Goal: Task Accomplishment & Management: Complete application form

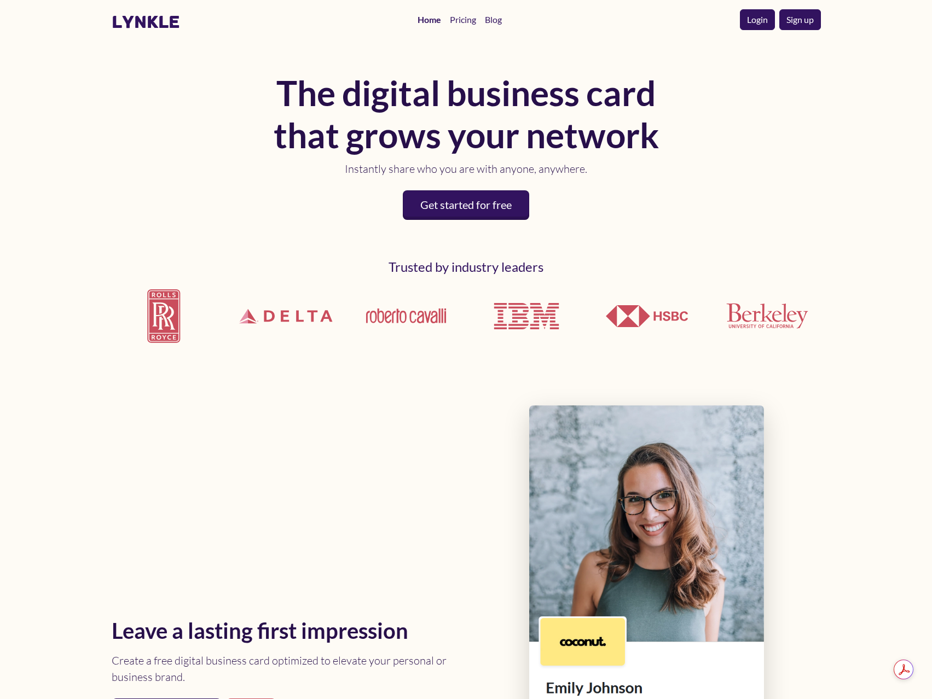
click at [750, 23] on link "Login" at bounding box center [757, 19] width 35 height 21
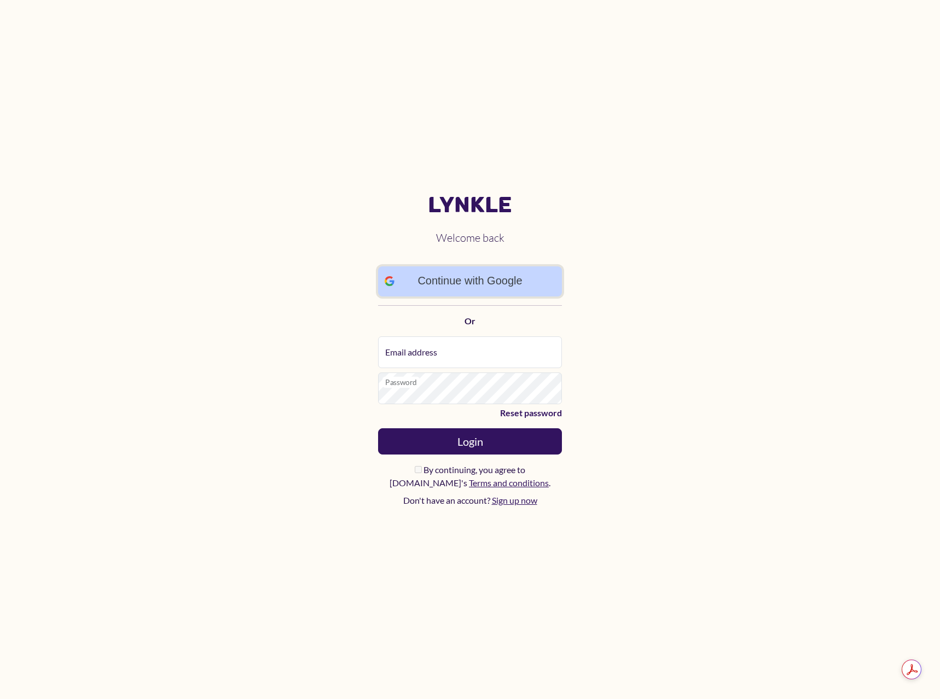
click at [473, 279] on link "Continue with Google" at bounding box center [470, 282] width 184 height 30
click at [489, 285] on link "Continue with Google" at bounding box center [470, 281] width 178 height 29
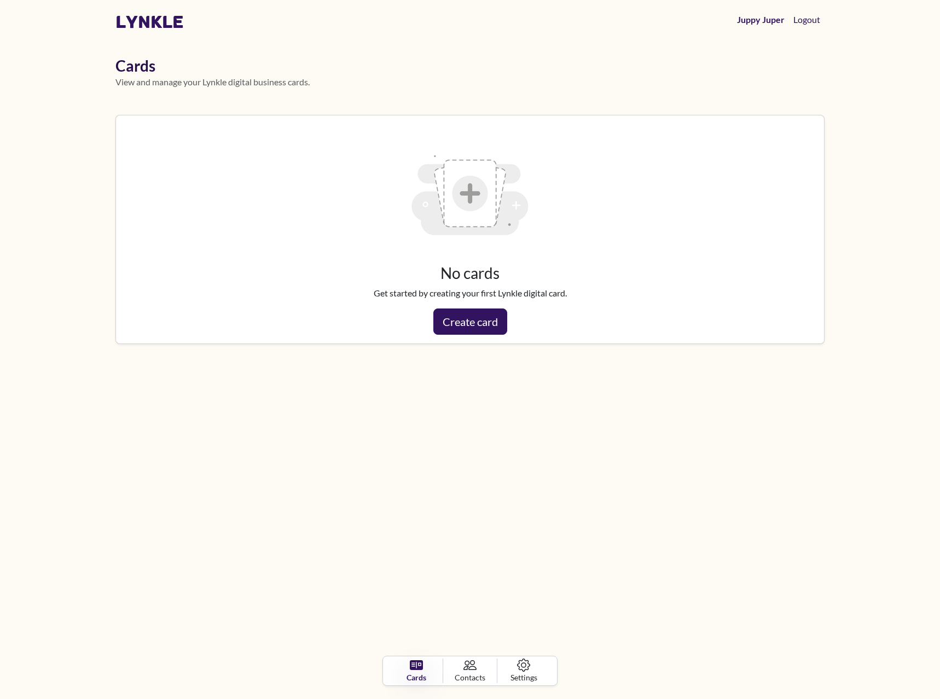
click at [804, 26] on button "Logout" at bounding box center [807, 20] width 36 height 22
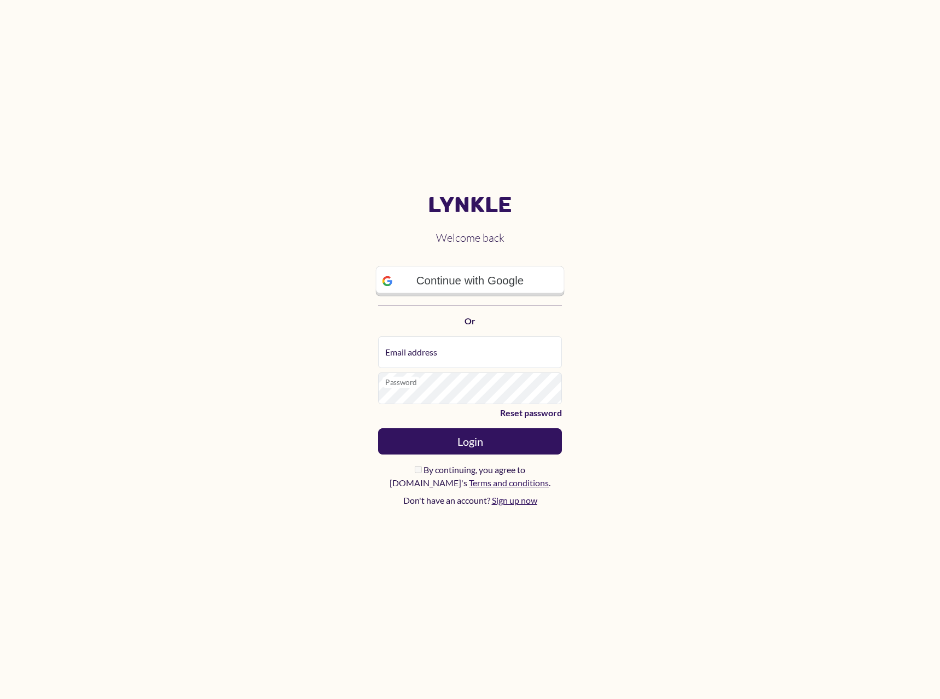
click at [481, 304] on div "Continue with Google Or" at bounding box center [470, 297] width 184 height 78
click at [480, 287] on link "Continue with Google" at bounding box center [470, 281] width 193 height 31
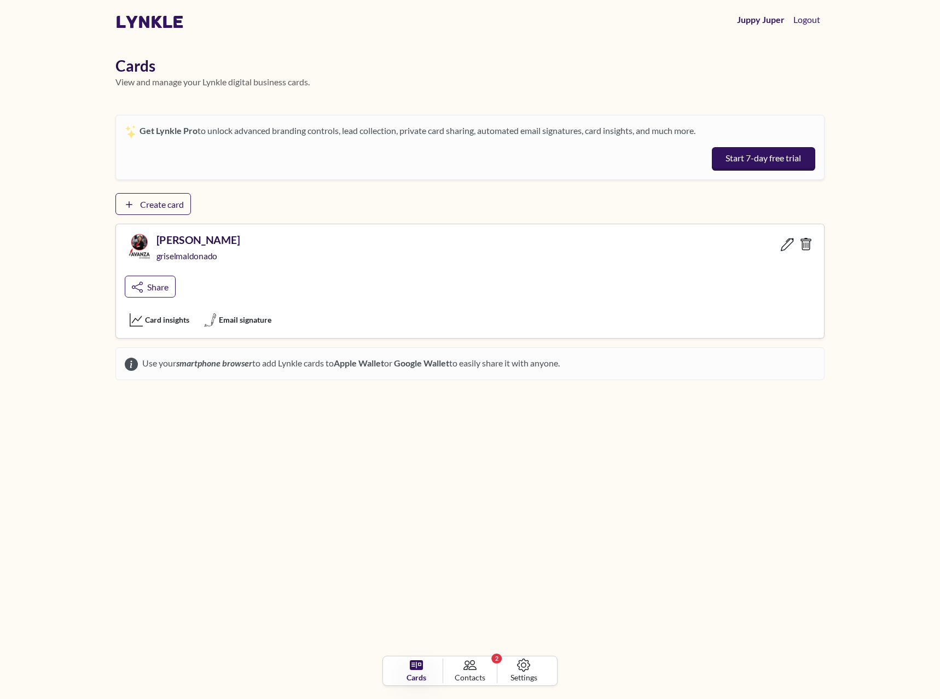
click at [201, 242] on h5 "Grisel Maldonado" at bounding box center [199, 240] width 84 height 13
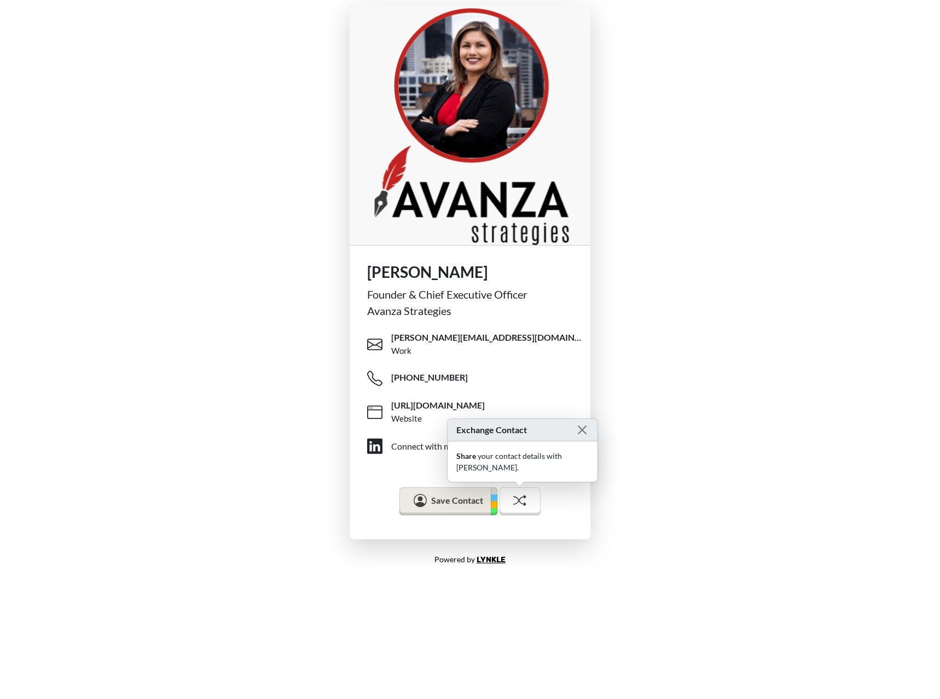
drag, startPoint x: 704, startPoint y: 303, endPoint x: 695, endPoint y: 304, distance: 9.4
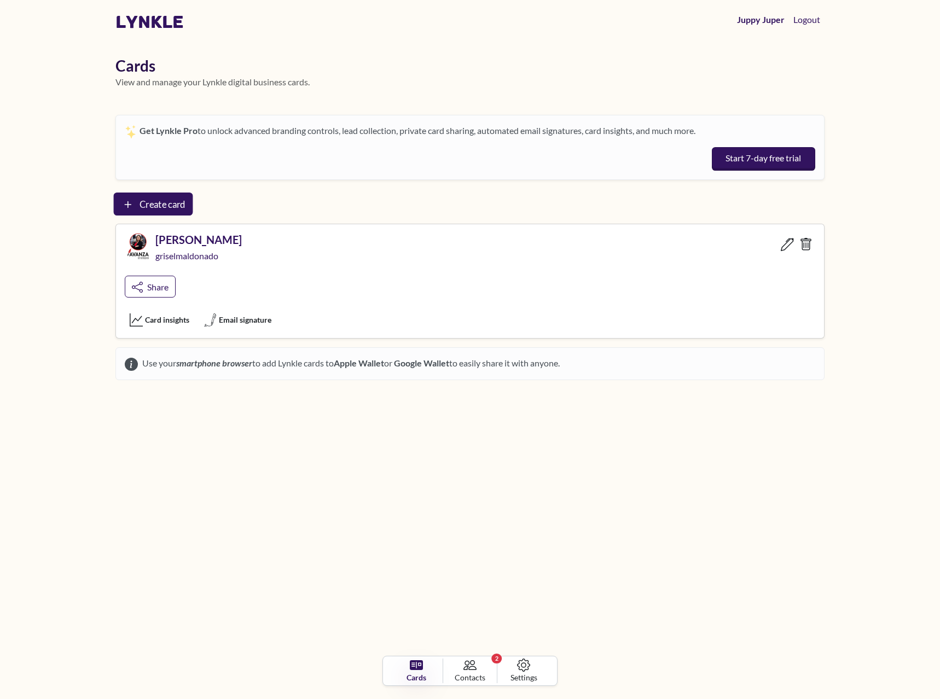
click at [160, 207] on span "Create card" at bounding box center [163, 204] width 46 height 11
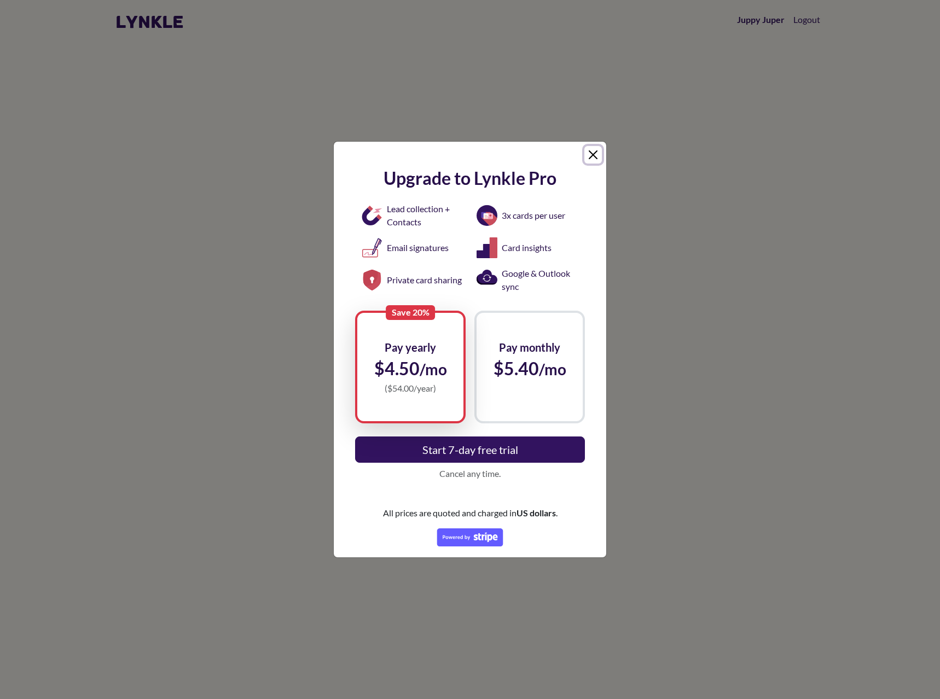
click at [599, 150] on button "Close" at bounding box center [594, 155] width 18 height 18
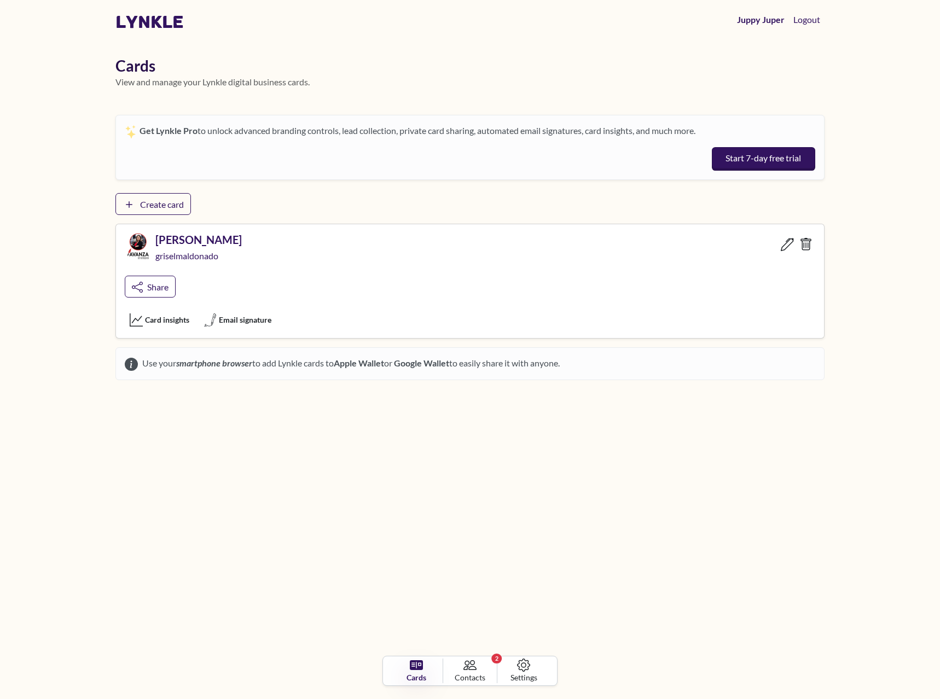
click at [674, 287] on div "Grisel Maldonado griselmaldonado Share" at bounding box center [470, 267] width 708 height 86
click at [148, 243] on img at bounding box center [135, 245] width 27 height 27
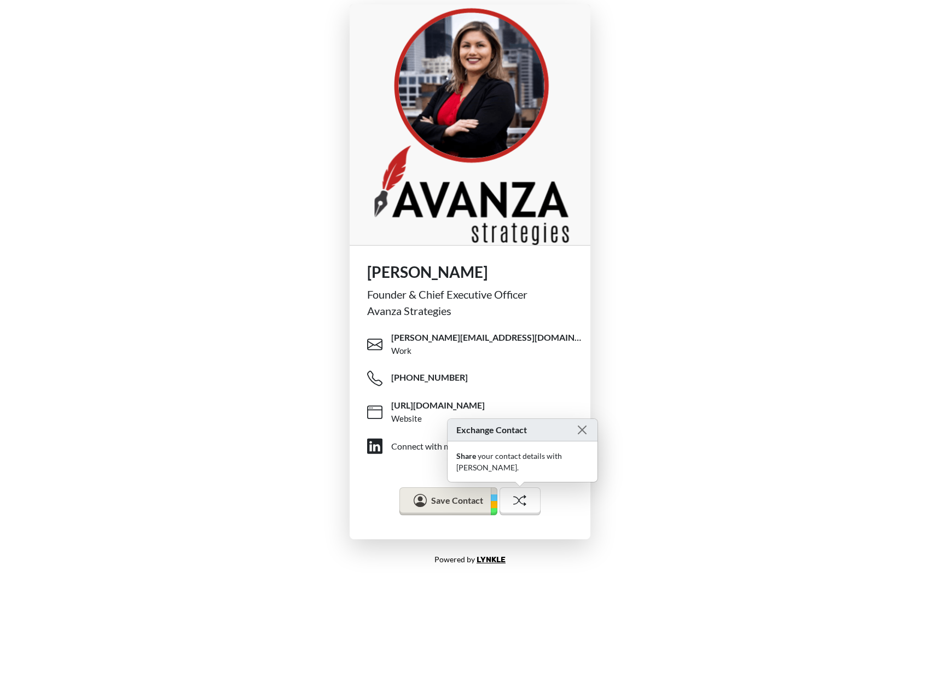
click at [693, 287] on div "Grisel Maldonado Founder & Chief Executive Officer Avanza Strategies grisel@ava…" at bounding box center [470, 272] width 940 height 544
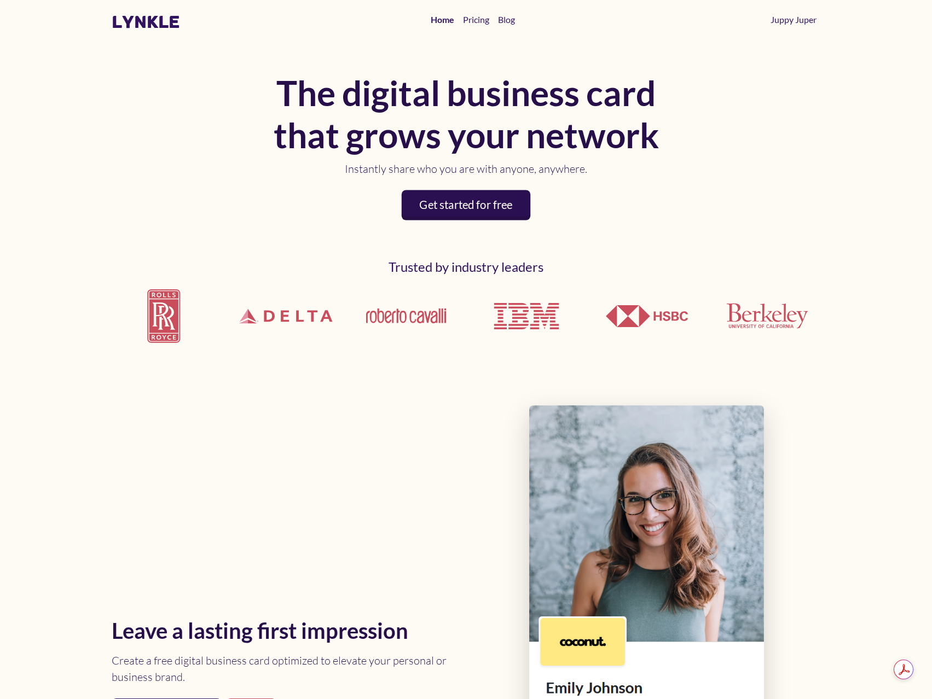
click at [472, 205] on link "Get started for free" at bounding box center [466, 205] width 129 height 30
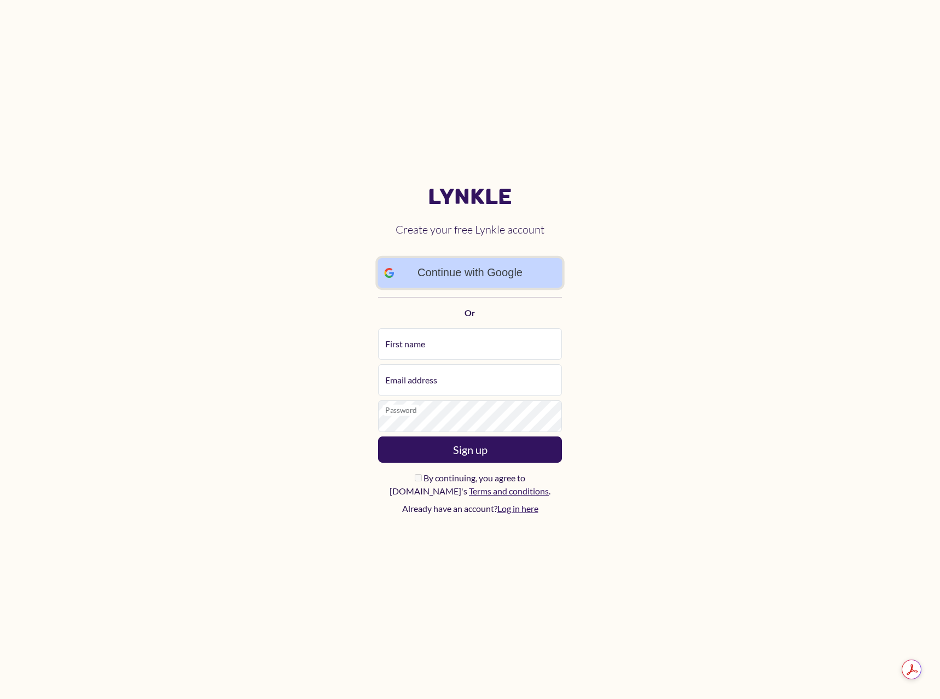
click at [511, 273] on link "Continue with Google" at bounding box center [470, 273] width 184 height 30
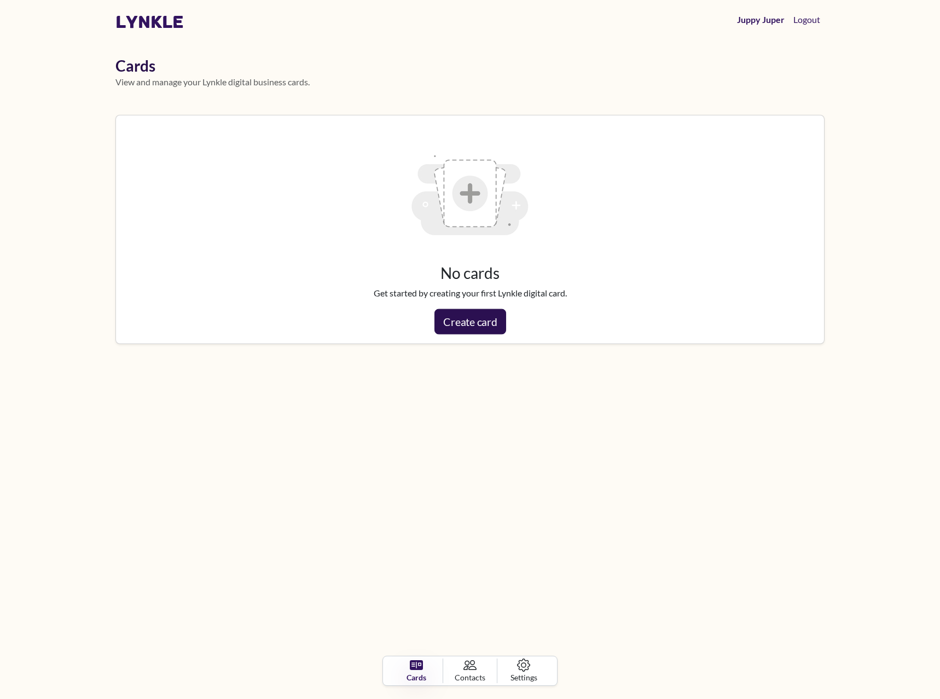
click at [483, 328] on link "Create card" at bounding box center [470, 322] width 72 height 26
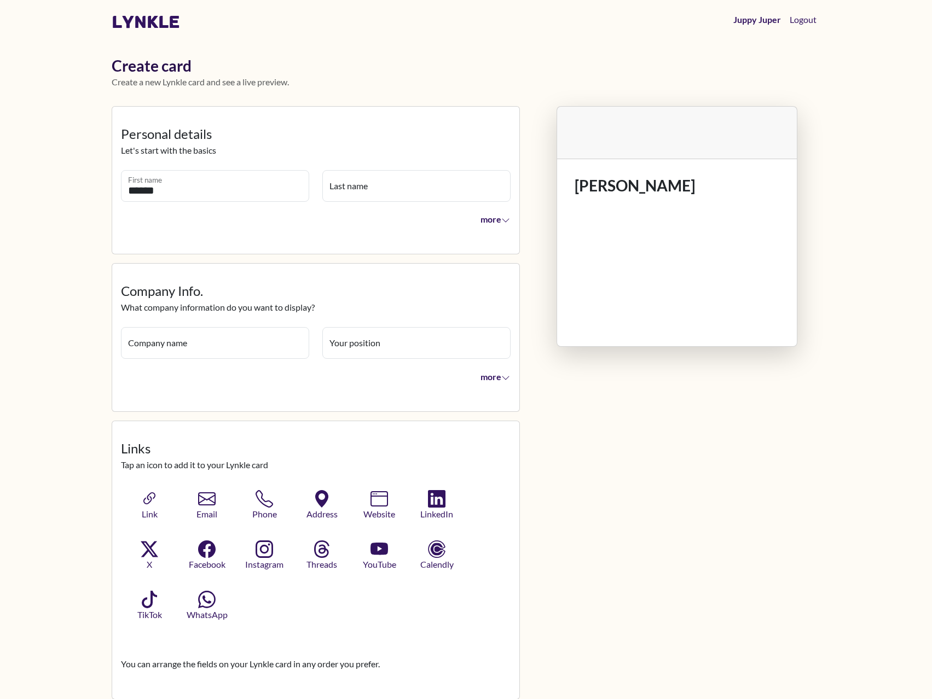
type input "******"
